Goal: Information Seeking & Learning: Learn about a topic

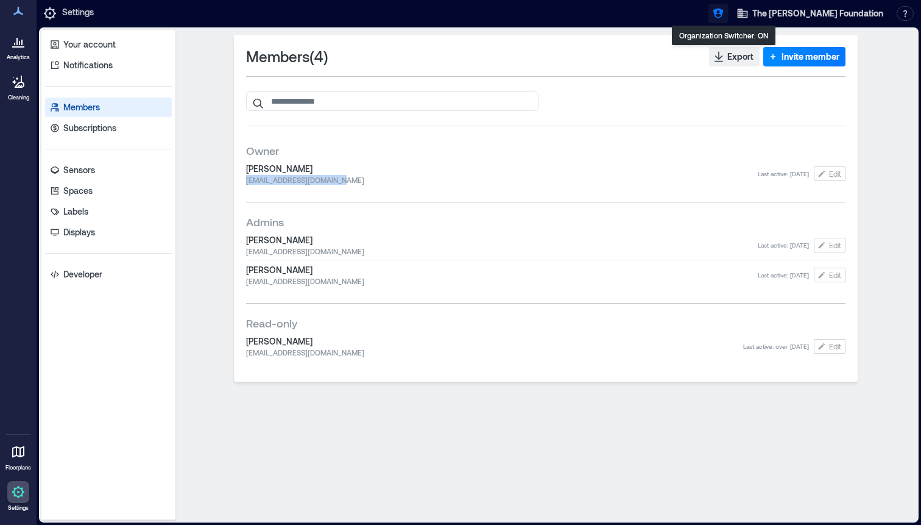
click at [723, 13] on icon "button" at bounding box center [718, 14] width 10 height 10
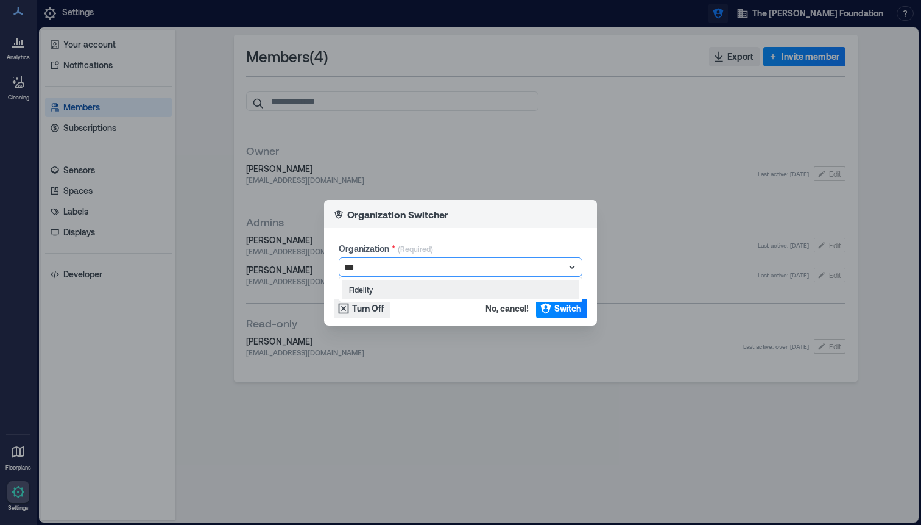
type input "****"
click at [561, 311] on span "Switch" at bounding box center [567, 308] width 27 height 12
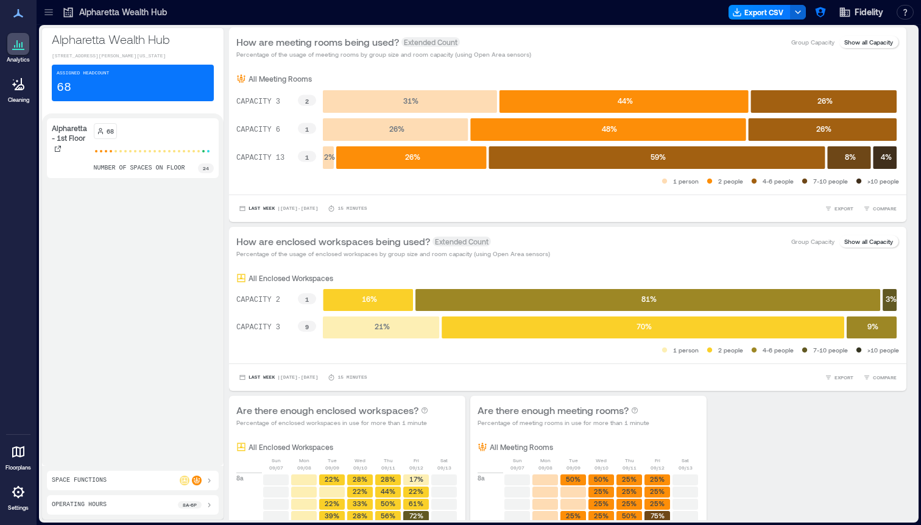
click at [46, 10] on icon at bounding box center [49, 12] width 12 height 12
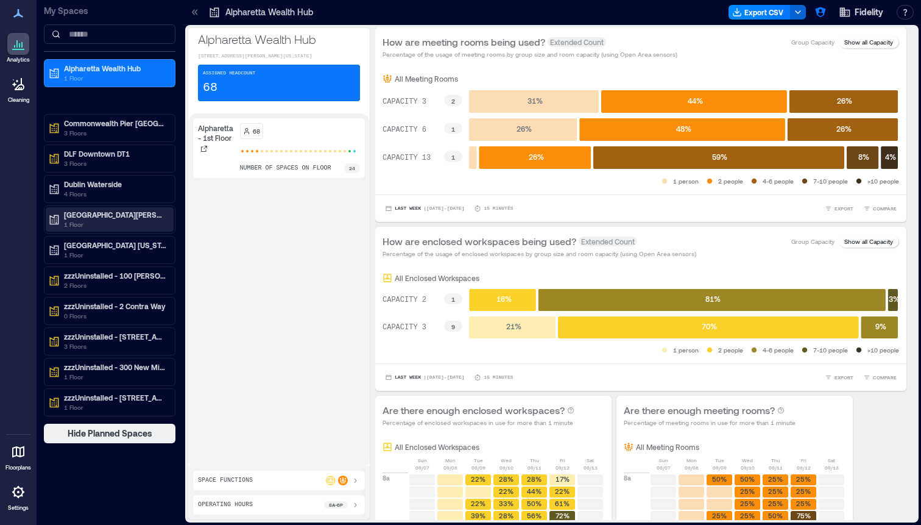
click at [91, 216] on p "[GEOGRAPHIC_DATA][PERSON_NAME]" at bounding box center [115, 215] width 102 height 10
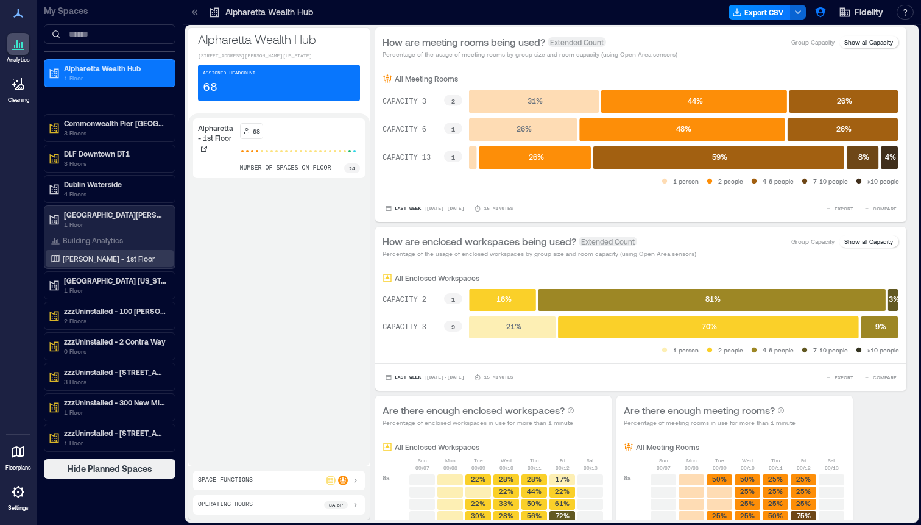
click at [91, 260] on p "[PERSON_NAME] - 1st Floor" at bounding box center [109, 258] width 92 height 10
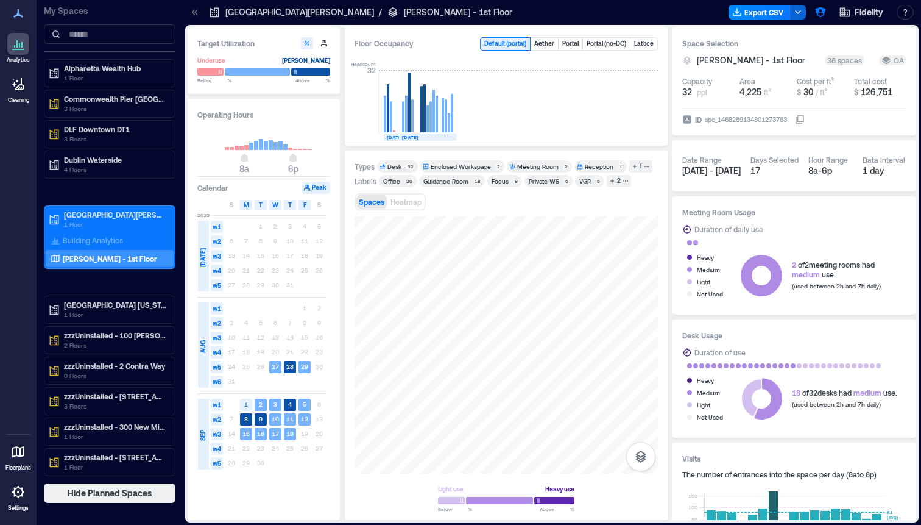
click at [366, 205] on span "Spaces" at bounding box center [372, 201] width 26 height 9
click at [367, 205] on span "Spaces" at bounding box center [372, 201] width 26 height 9
click at [641, 456] on icon "button" at bounding box center [640, 456] width 11 height 12
click at [642, 426] on icon "button" at bounding box center [641, 421] width 15 height 15
click at [192, 21] on div at bounding box center [194, 11] width 19 height 19
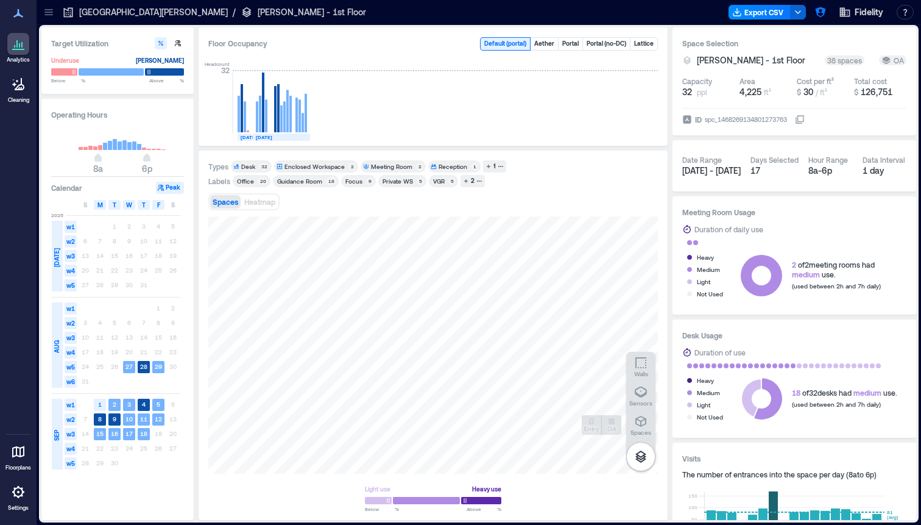
click at [0, 0] on div "Analytics Cleaning Floorplans Settings My Spaces Alpharetta Wealth Hub 1 Floor …" at bounding box center [460, 262] width 921 height 525
click at [649, 423] on div "Spaces" at bounding box center [641, 425] width 21 height 22
click at [398, 361] on div at bounding box center [433, 344] width 450 height 257
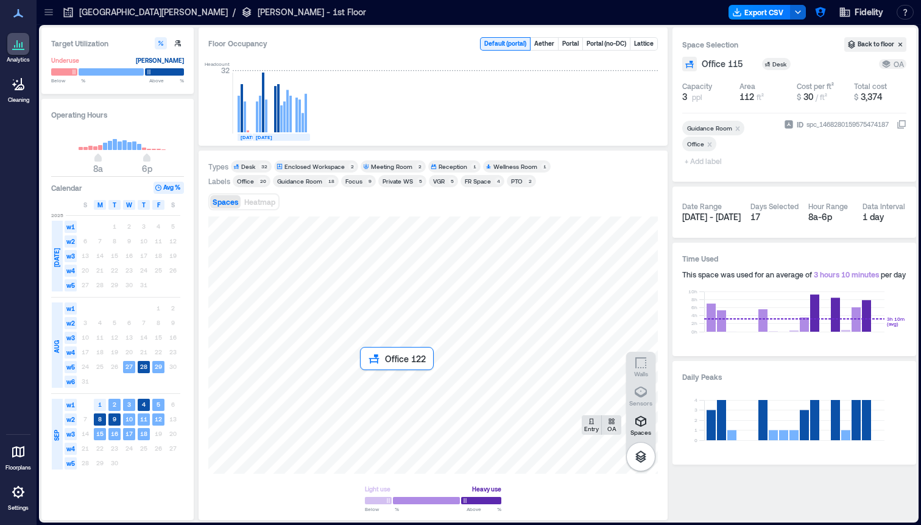
click at [375, 383] on div at bounding box center [433, 344] width 450 height 257
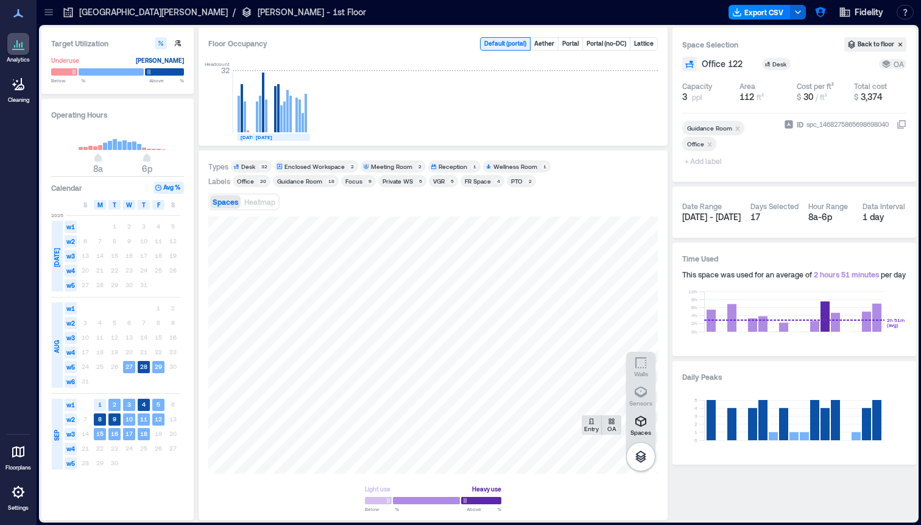
click at [303, 180] on div "Guidance Room" at bounding box center [299, 181] width 45 height 9
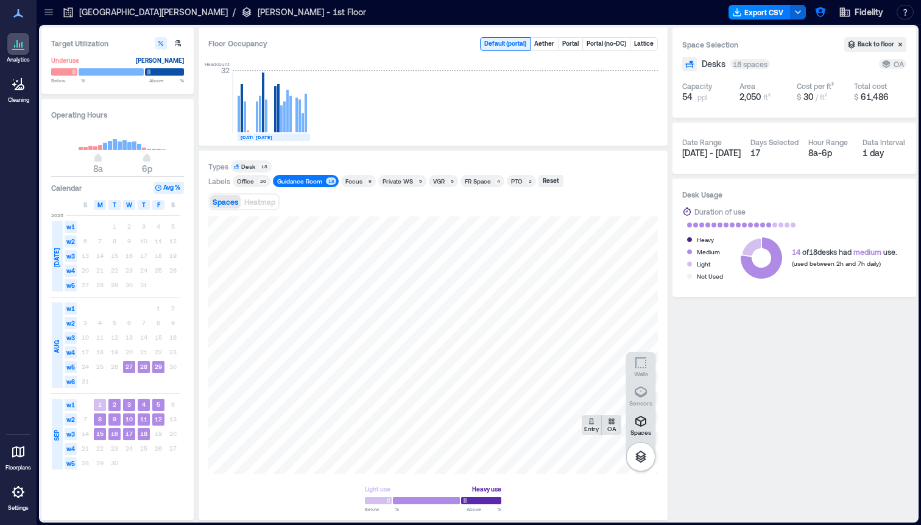
click at [245, 182] on div "Office" at bounding box center [245, 181] width 17 height 9
click at [306, 185] on div "Guidance Room" at bounding box center [299, 181] width 45 height 9
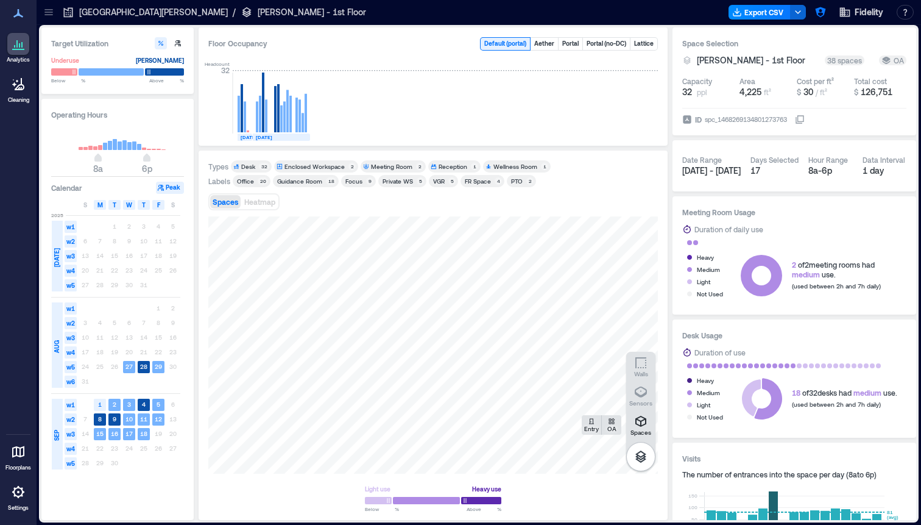
click at [433, 183] on div "VGR" at bounding box center [439, 181] width 12 height 9
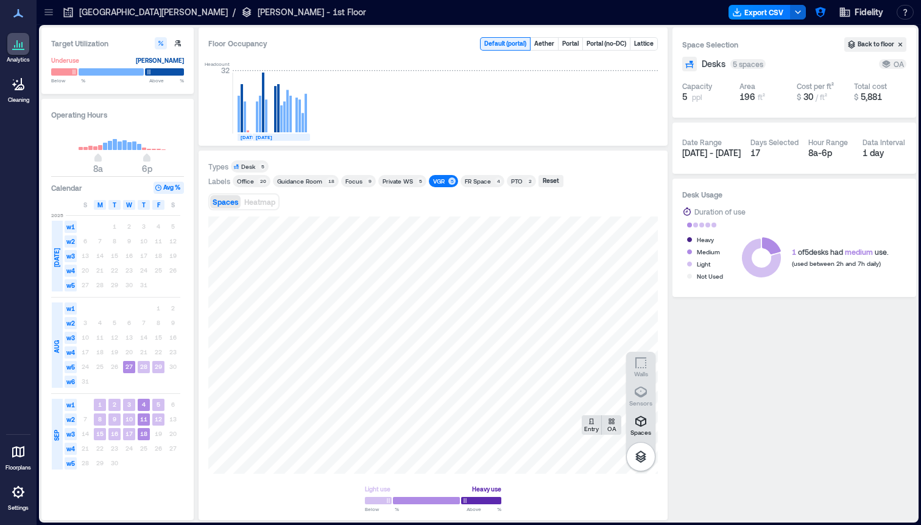
click at [434, 183] on div "VGR" at bounding box center [439, 181] width 12 height 9
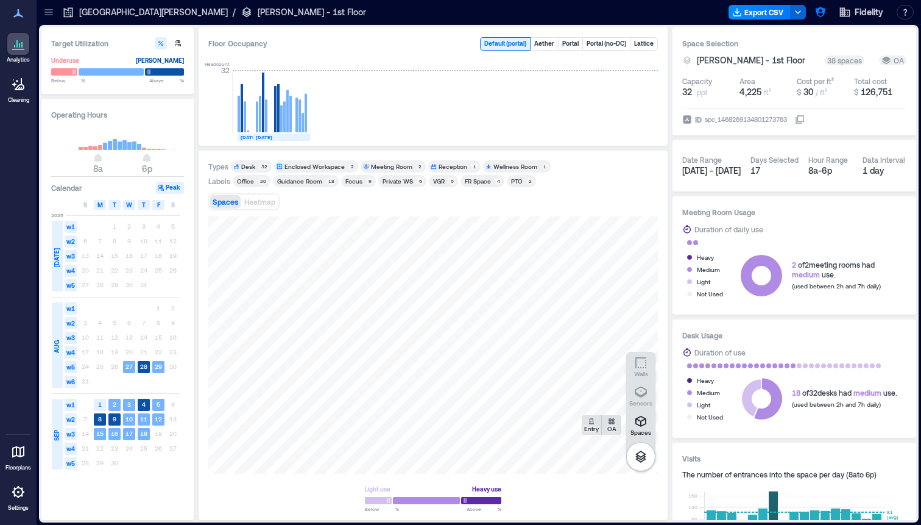
click at [473, 180] on div "FR Space" at bounding box center [478, 181] width 26 height 9
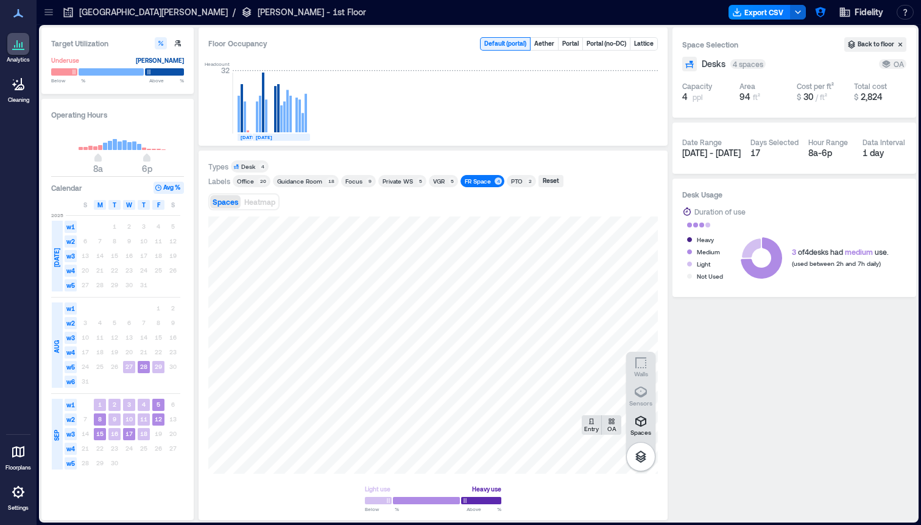
click at [473, 180] on div "FR Space" at bounding box center [478, 181] width 26 height 9
